Goal: Find specific fact

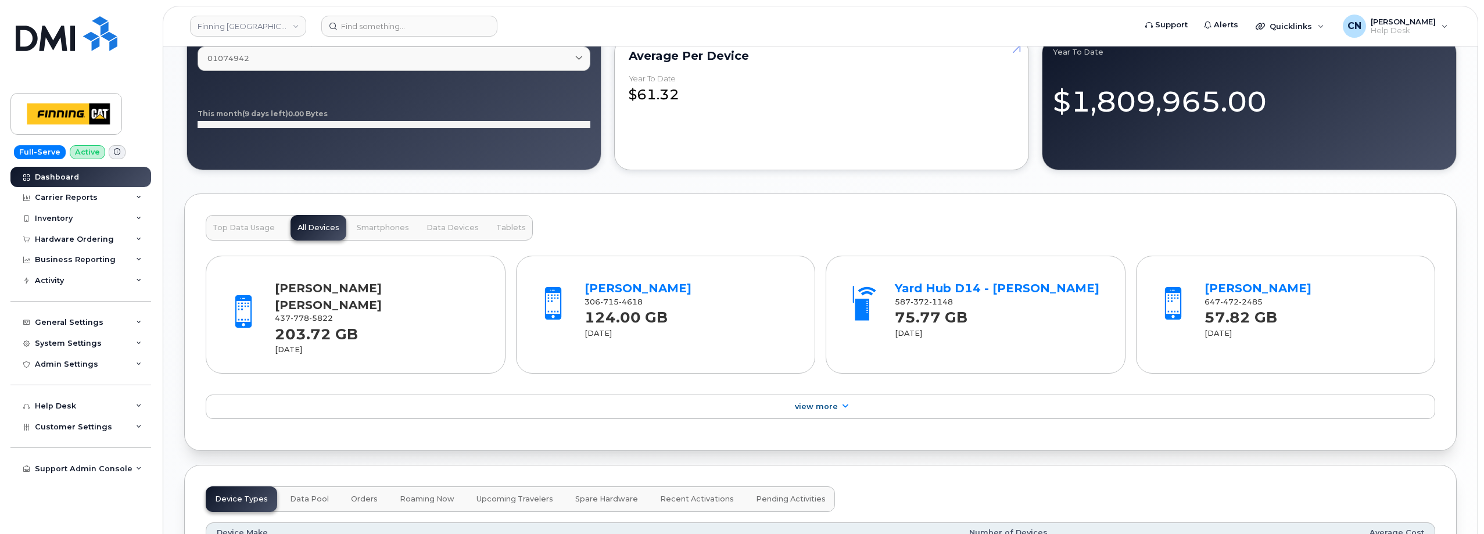
scroll to position [1104, 0]
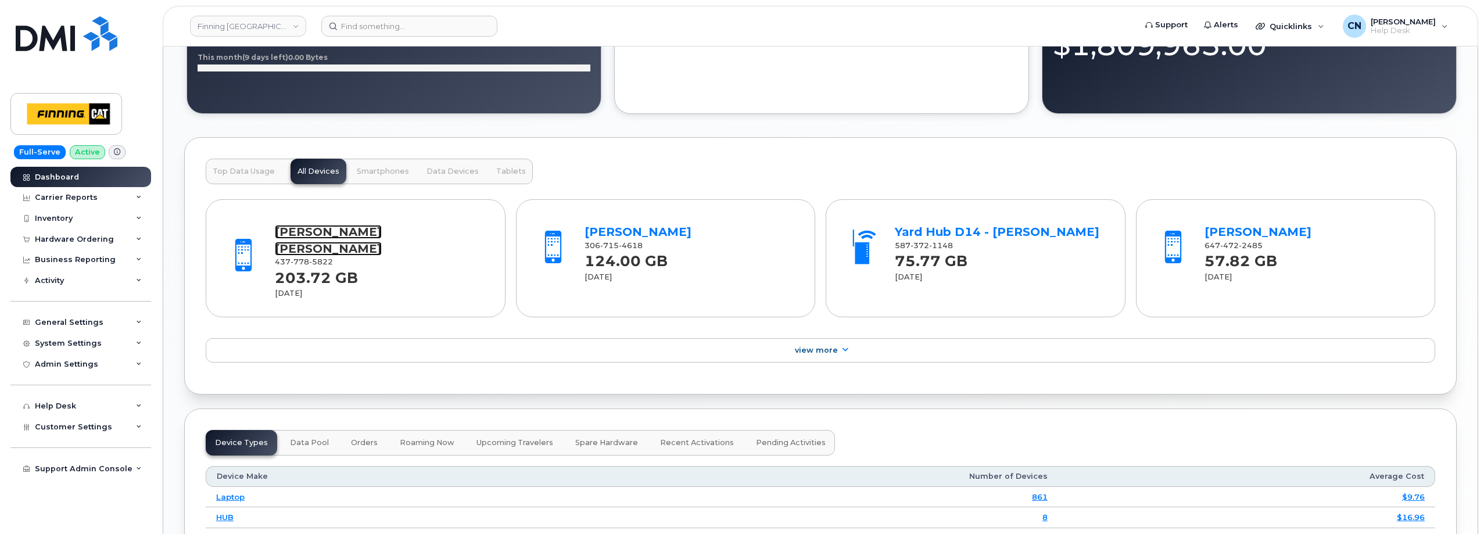
click at [302, 233] on link "[PERSON_NAME] [PERSON_NAME]" at bounding box center [328, 240] width 107 height 31
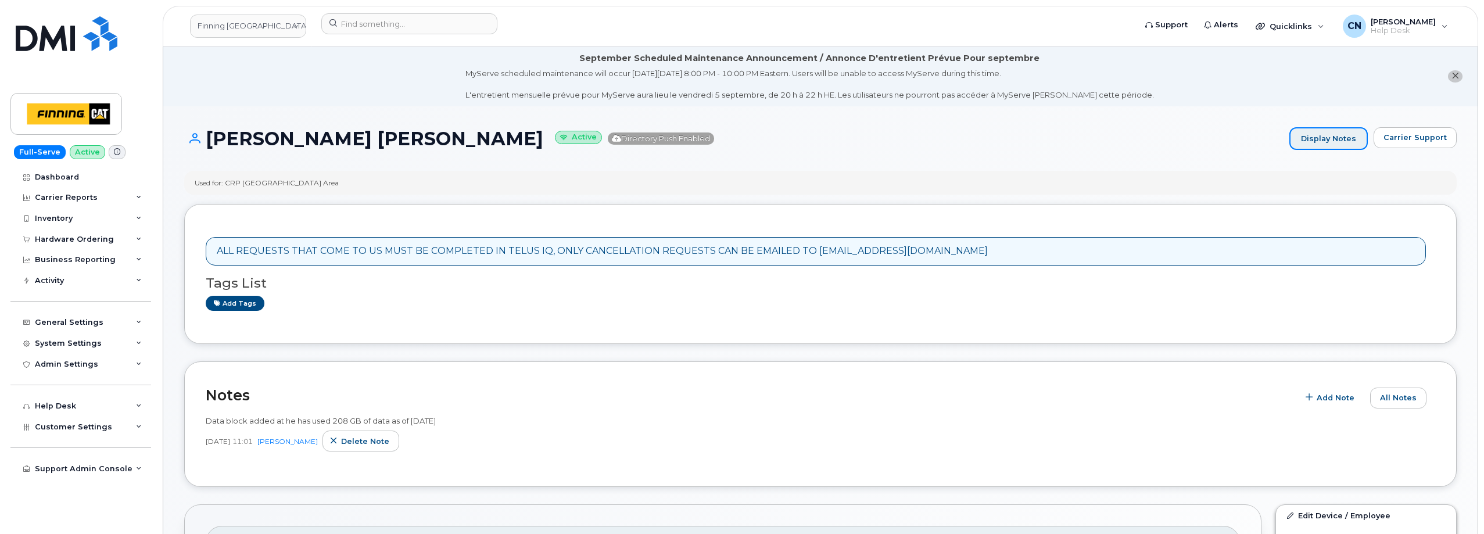
click at [1359, 140] on link "Display Notes" at bounding box center [1329, 138] width 78 height 23
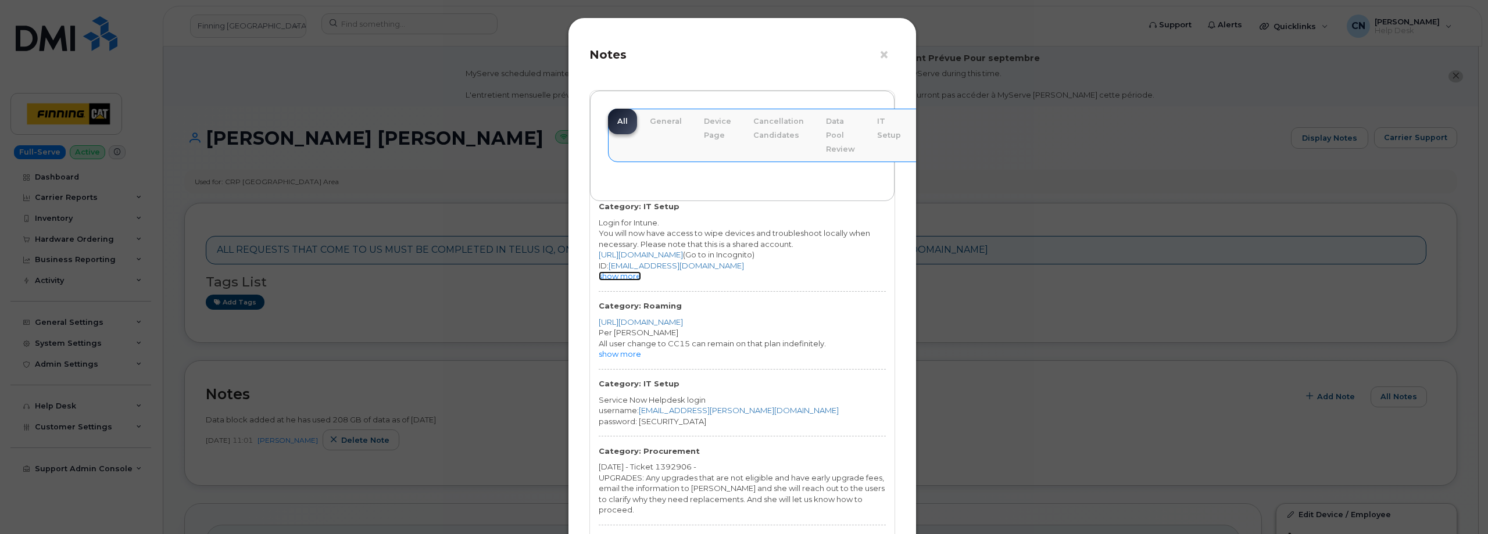
click at [613, 278] on link "show more" at bounding box center [620, 275] width 42 height 9
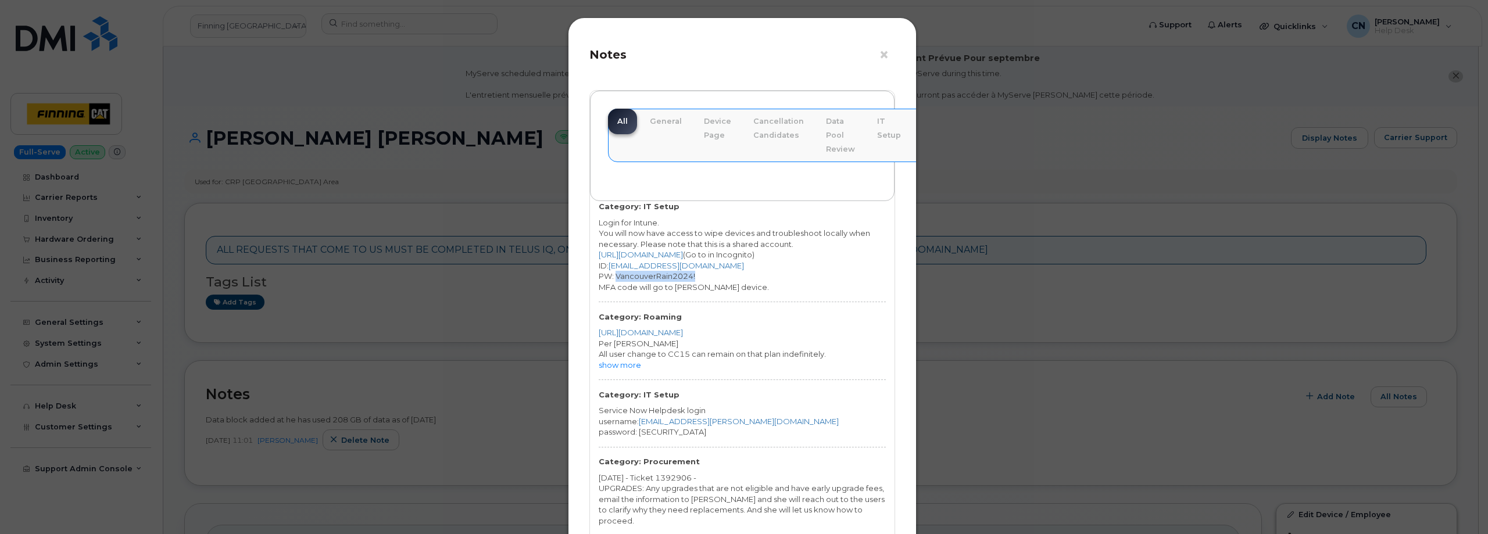
drag, startPoint x: 703, startPoint y: 274, endPoint x: 615, endPoint y: 276, distance: 87.8
click at [615, 276] on div "PW: VancouverRain2024!" at bounding box center [742, 276] width 287 height 11
copy div "VancouverRain2024!"
